Goal: Task Accomplishment & Management: Use online tool/utility

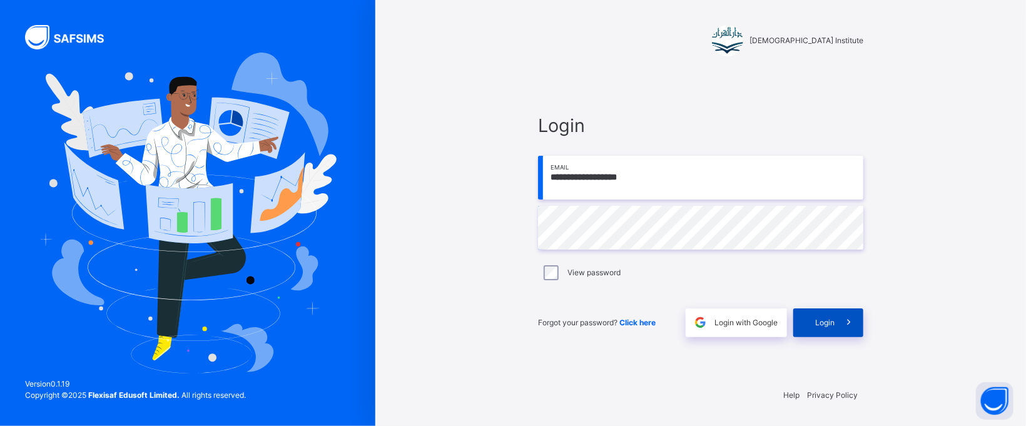
click at [852, 317] on icon at bounding box center [848, 322] width 13 height 14
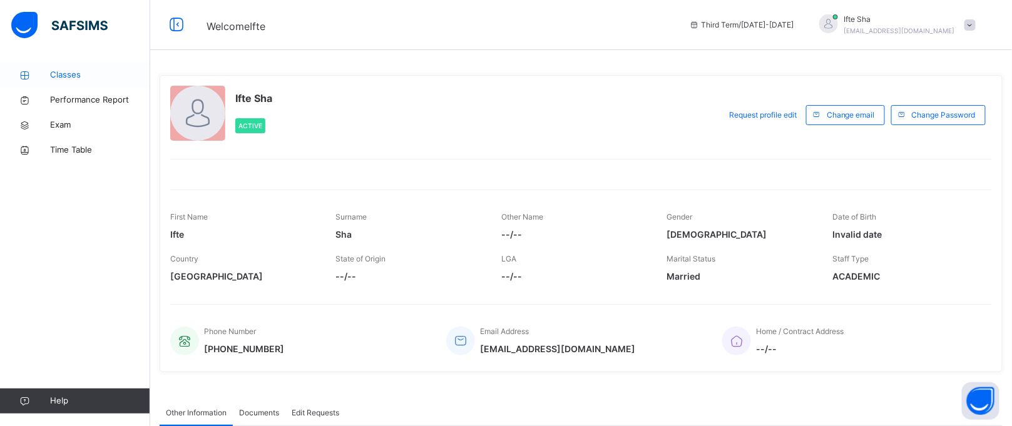
click at [51, 66] on link "Classes" at bounding box center [75, 75] width 150 height 25
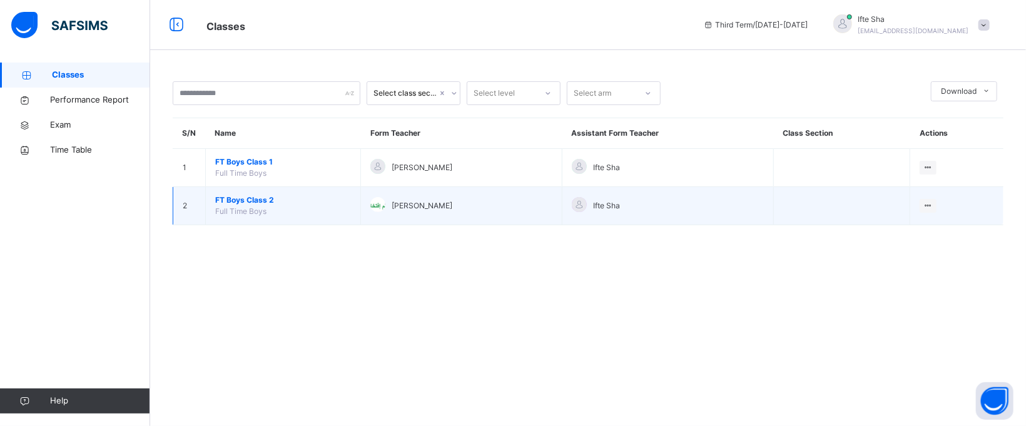
click at [276, 210] on td "FT Boys Class 2 Full Time Boys" at bounding box center [283, 206] width 155 height 38
click at [262, 202] on span "FT Boys Class 2" at bounding box center [283, 200] width 136 height 11
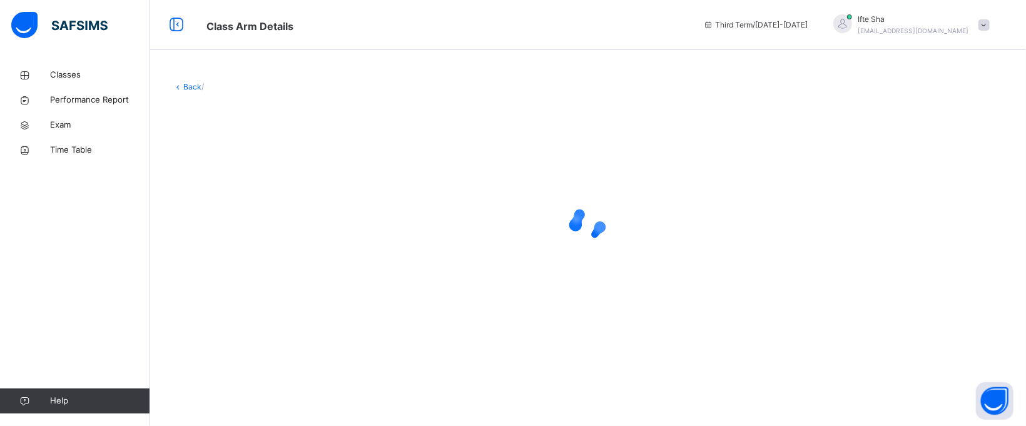
click at [262, 202] on div at bounding box center [588, 224] width 831 height 50
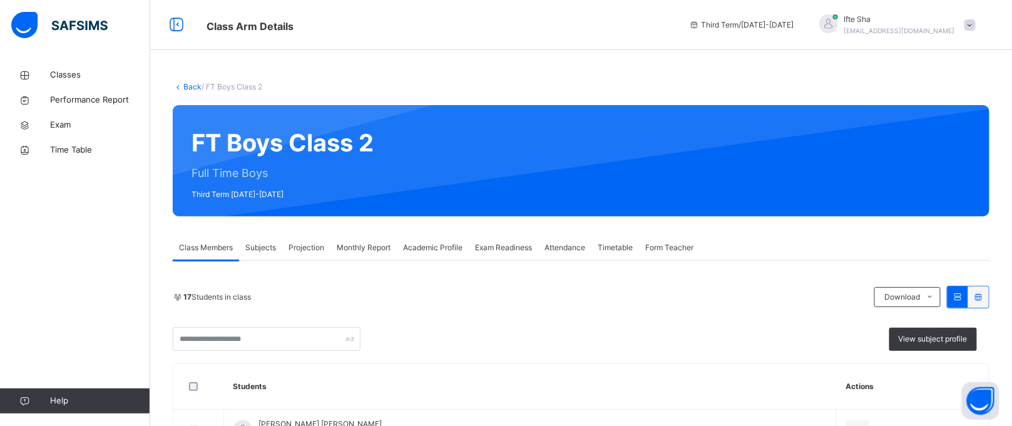
click at [293, 242] on span "Projection" at bounding box center [306, 247] width 36 height 11
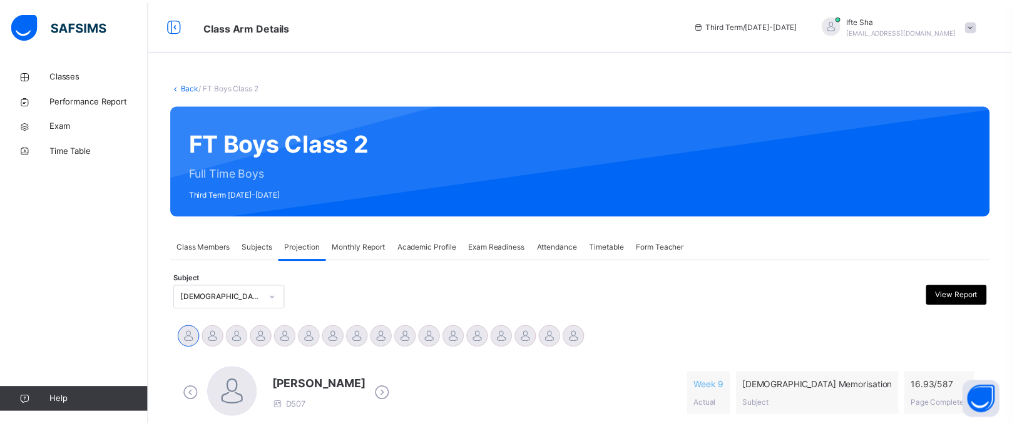
scroll to position [230, 0]
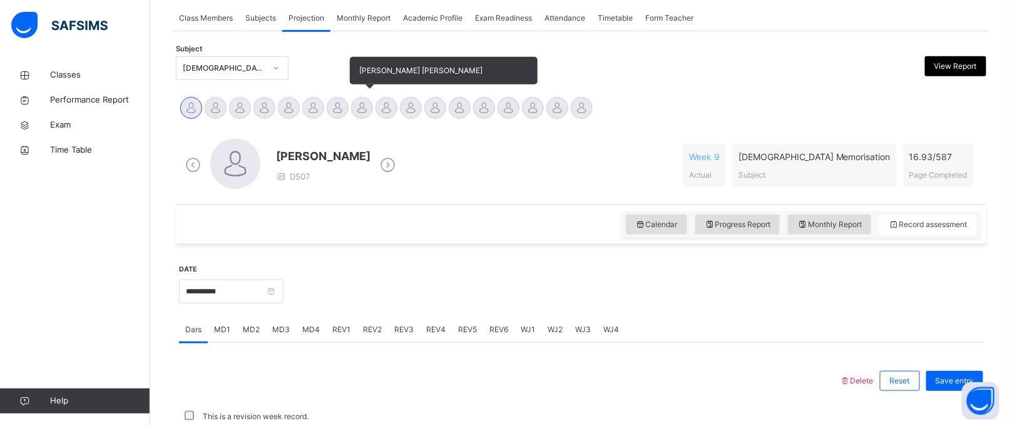
click at [355, 103] on div at bounding box center [362, 108] width 22 height 22
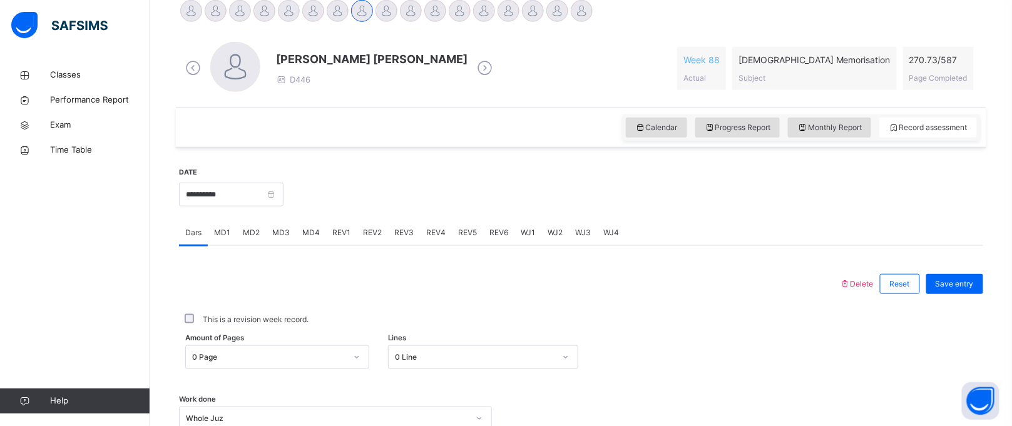
scroll to position [325, 0]
click at [850, 124] on span "Monthly Report" at bounding box center [829, 128] width 64 height 11
select select "****"
select select "*"
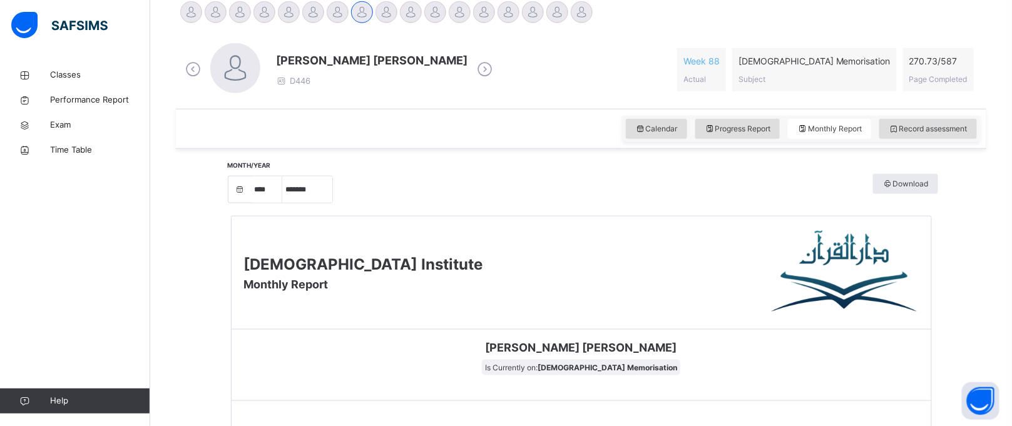
click at [502, 302] on div "Darul Quran Institute Monthly Report" at bounding box center [581, 272] width 700 height 113
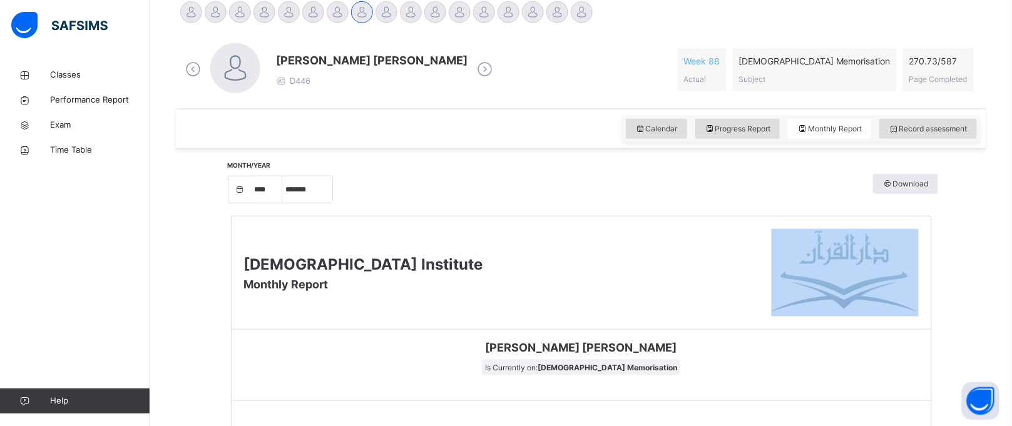
click at [502, 302] on div "Darul Quran Institute Monthly Report" at bounding box center [581, 272] width 700 height 113
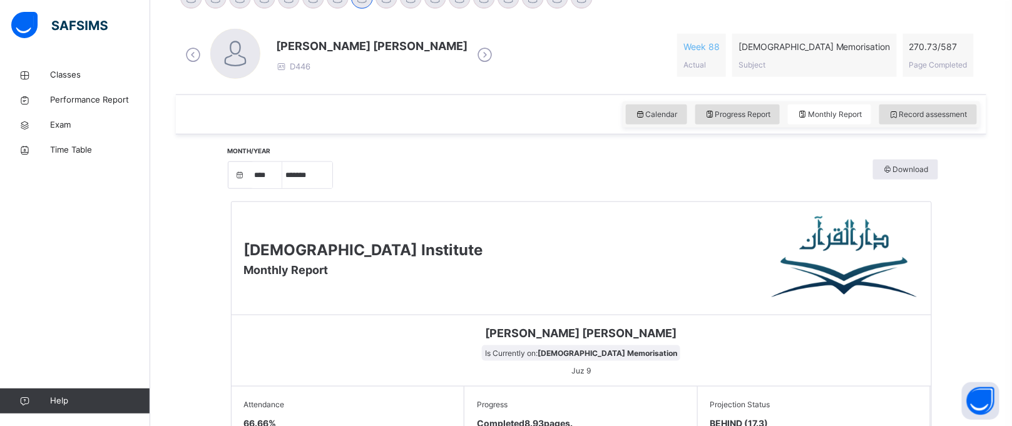
scroll to position [377, 0]
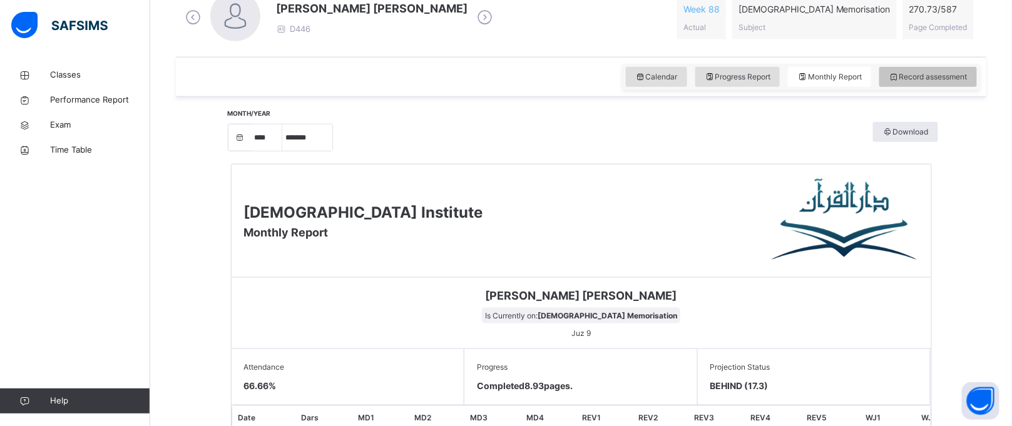
click at [930, 77] on span "Record assessment" at bounding box center [927, 76] width 79 height 11
